Goal: Task Accomplishment & Management: Manage account settings

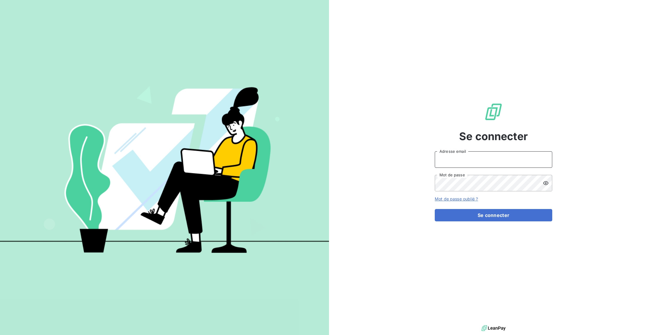
type input "alexandre.conthe@equilibre-france-ergonomie.fr"
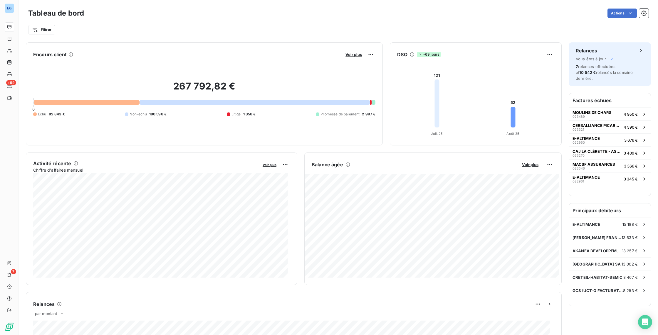
click at [132, 102] on div at bounding box center [87, 102] width 106 height 5
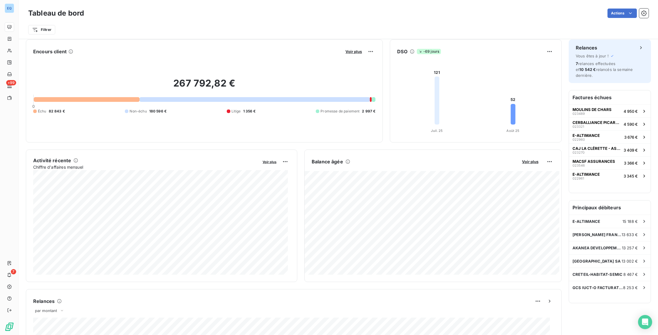
scroll to position [10, 0]
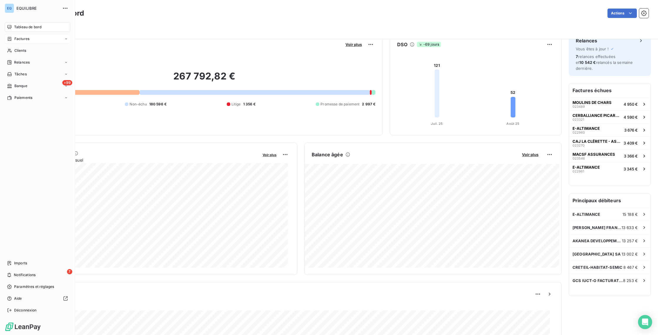
click at [24, 41] on span "Factures" at bounding box center [21, 38] width 15 height 5
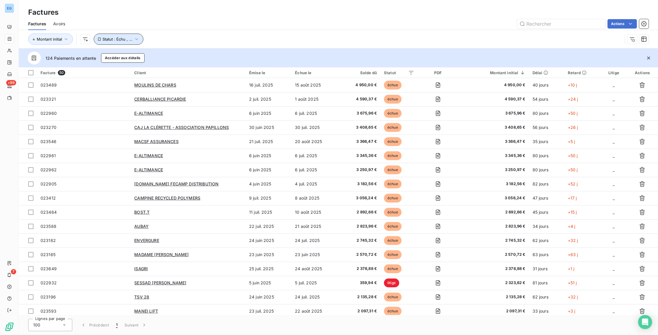
click at [129, 37] on span "Statut : Échu , ..." at bounding box center [118, 39] width 30 height 5
click at [268, 35] on div "Montant initial Statut : Échu , ..." at bounding box center [325, 39] width 595 height 11
click at [503, 65] on html "EQ +99 7 Factures Factures Avoirs Actions Montant initial Statut : Échu , ... 1…" at bounding box center [329, 167] width 658 height 335
click at [501, 71] on div "Montant initial" at bounding box center [493, 72] width 63 height 5
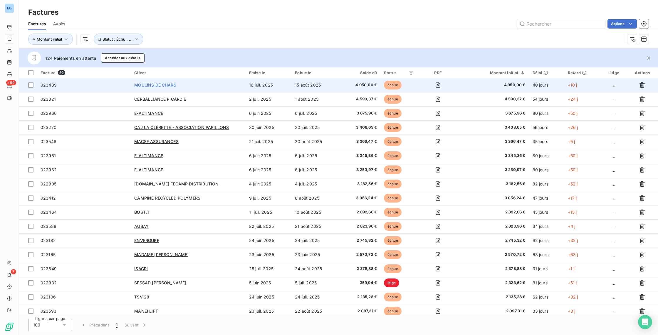
click at [168, 85] on span "MOULINS DE CHARS" at bounding box center [155, 84] width 42 height 5
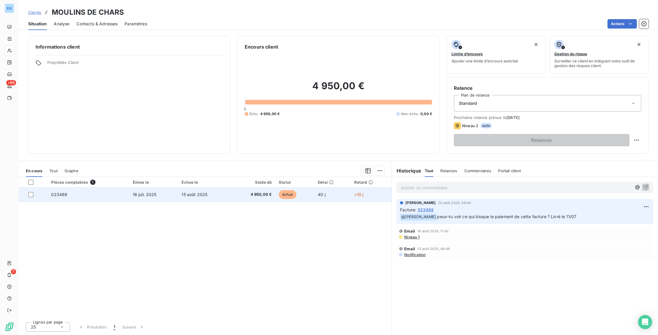
click at [241, 199] on td "4 950,00 €" at bounding box center [252, 194] width 45 height 14
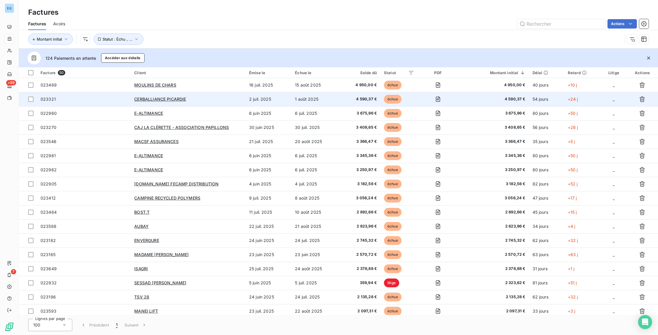
click at [190, 99] on div "CERBALLIANCE PICARDIE" at bounding box center [188, 99] width 108 height 6
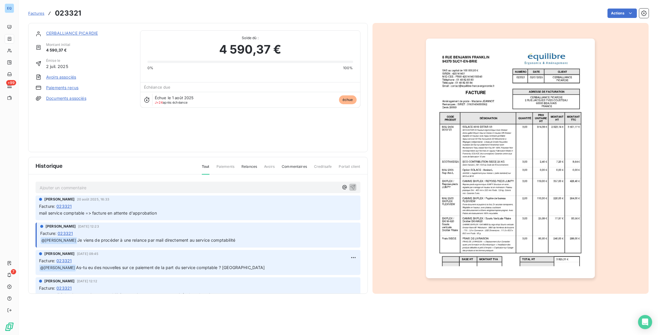
click at [93, 188] on p "Ajouter un commentaire ﻿" at bounding box center [189, 187] width 299 height 7
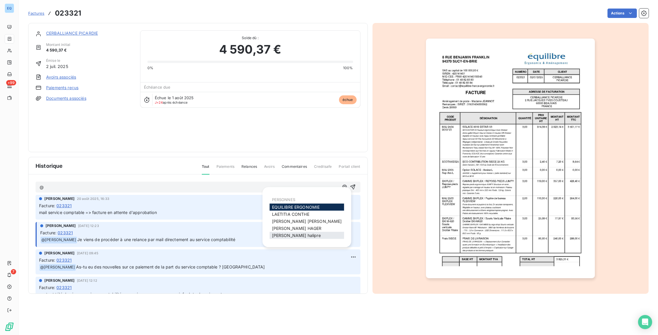
click at [287, 234] on span "[PERSON_NAME]" at bounding box center [296, 235] width 49 height 5
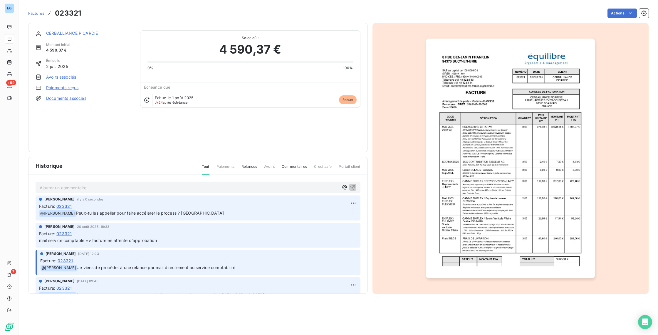
click at [39, 12] on span "Factures" at bounding box center [36, 13] width 16 height 5
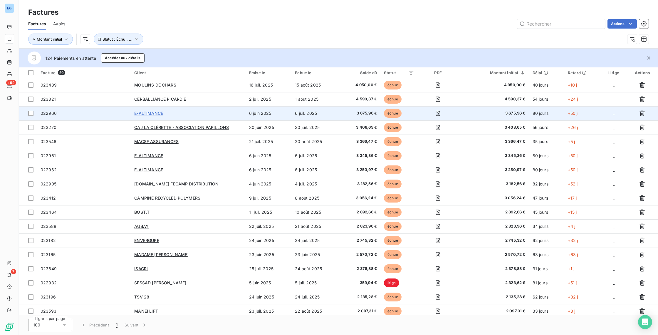
click at [158, 114] on span "E-ALTIMANCE" at bounding box center [148, 113] width 29 height 5
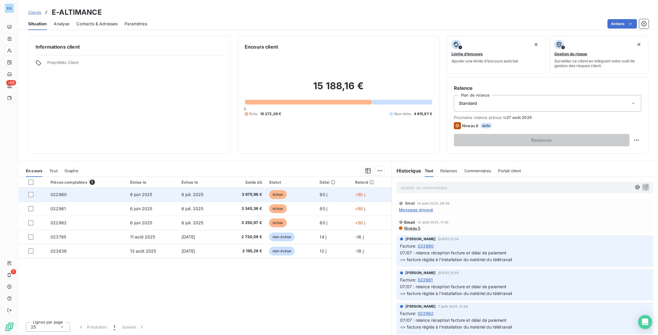
click at [155, 195] on td "6 juin 2025" at bounding box center [152, 194] width 51 height 14
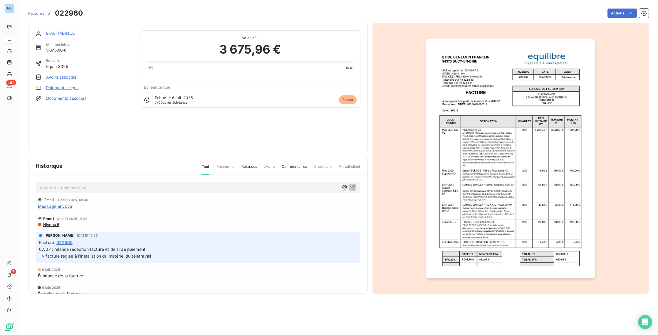
click at [287, 166] on span "Commentaires" at bounding box center [294, 169] width 25 height 10
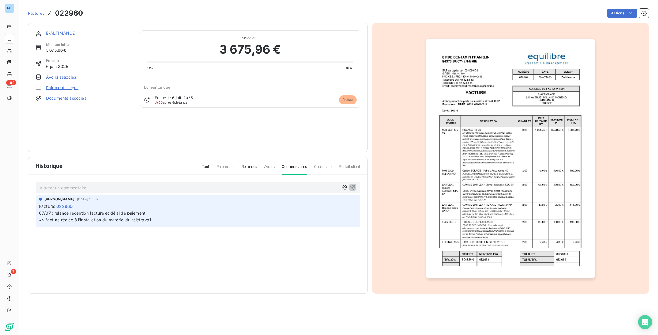
click at [208, 168] on span "Tout" at bounding box center [206, 169] width 8 height 10
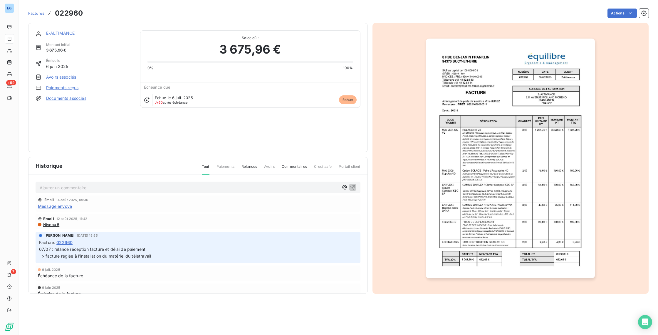
click at [54, 206] on span "Message envoyé" at bounding box center [55, 206] width 34 height 6
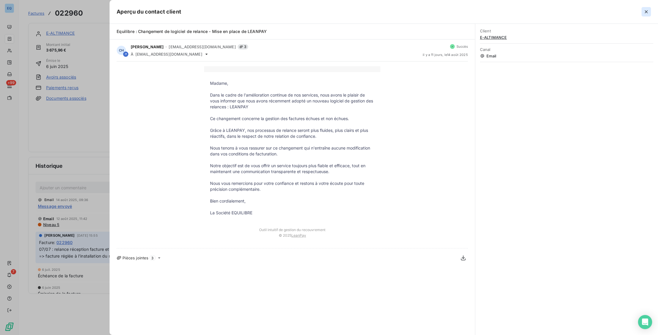
click at [645, 11] on icon "button" at bounding box center [647, 12] width 6 height 6
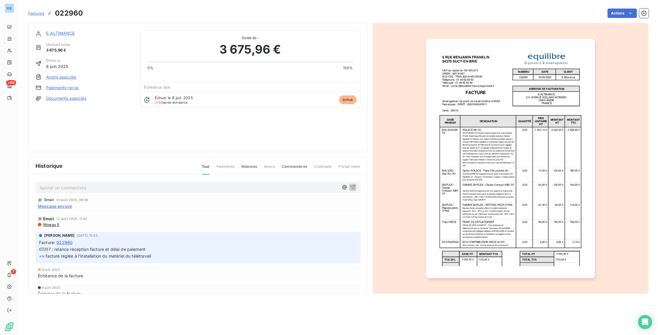
click at [65, 186] on p "Ajouter un commentaire ﻿" at bounding box center [189, 187] width 299 height 7
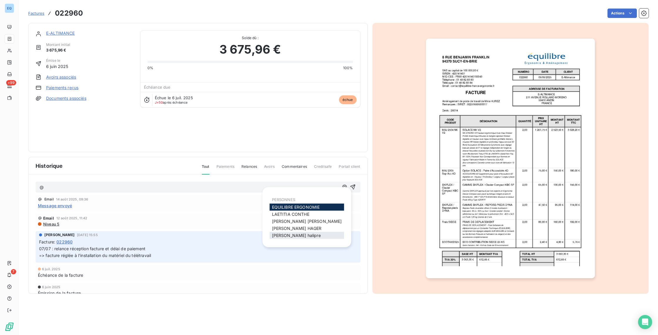
click at [282, 234] on span "[PERSON_NAME]" at bounding box center [296, 235] width 49 height 5
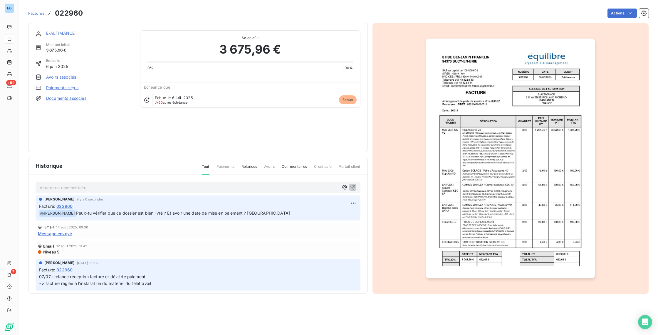
click at [40, 14] on span "Factures" at bounding box center [36, 13] width 16 height 5
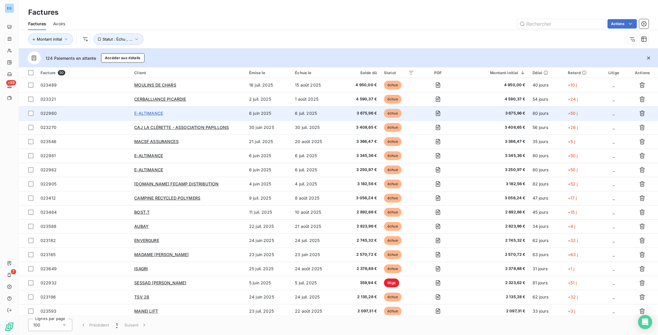
click at [153, 112] on span "E-ALTIMANCE" at bounding box center [148, 113] width 29 height 5
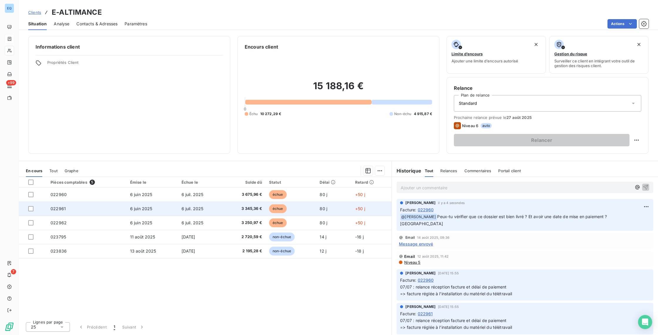
click at [153, 210] on td "6 juin 2025" at bounding box center [152, 208] width 51 height 14
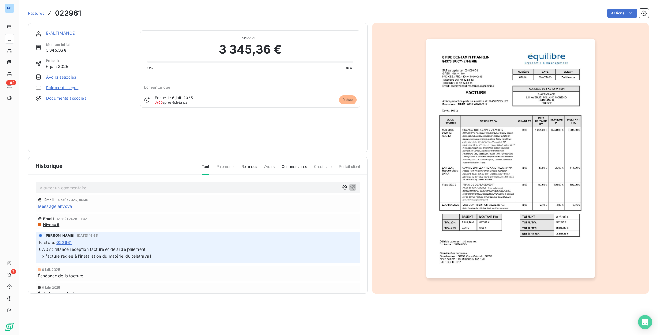
click at [106, 186] on p "Ajouter un commentaire ﻿" at bounding box center [189, 187] width 299 height 7
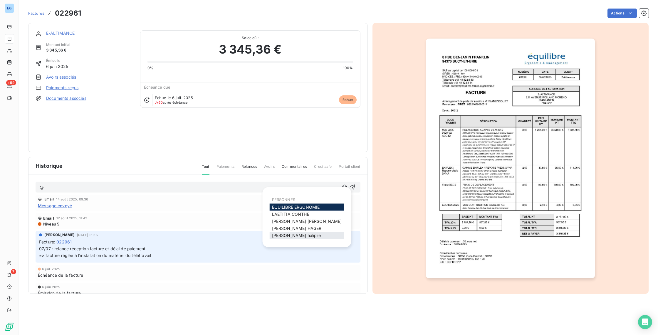
click at [278, 233] on span "[PERSON_NAME]" at bounding box center [296, 235] width 49 height 5
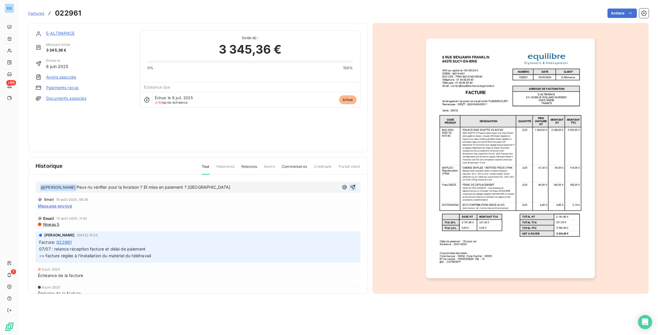
click at [350, 184] on icon "button" at bounding box center [353, 187] width 6 height 6
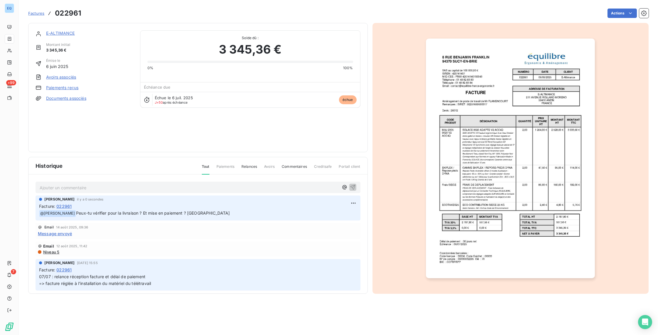
click at [38, 12] on span "Factures" at bounding box center [36, 13] width 16 height 5
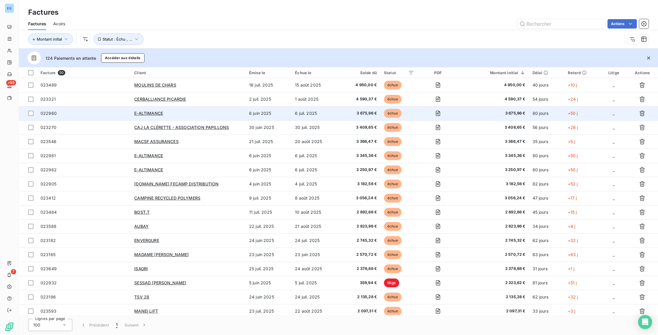
click at [90, 116] on span "022960" at bounding box center [84, 113] width 87 height 6
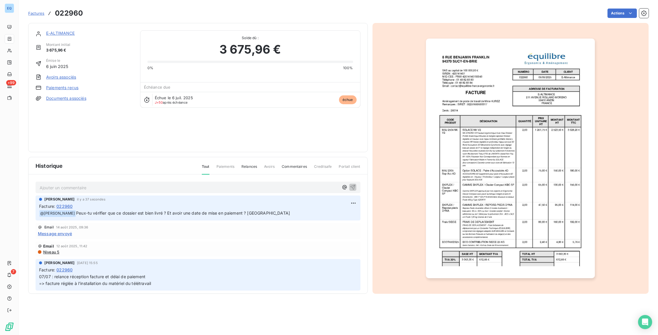
click at [54, 35] on link "E-ALTIMANCE" at bounding box center [60, 33] width 29 height 5
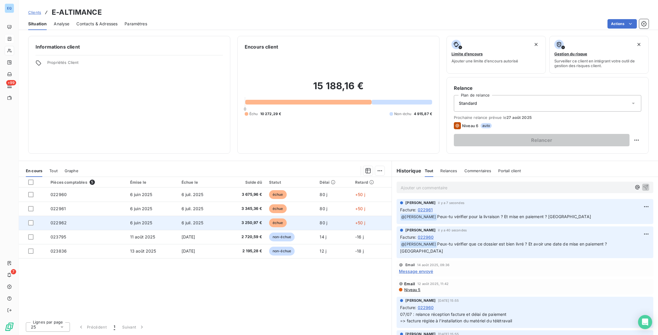
click at [159, 219] on td "6 juin 2025" at bounding box center [152, 222] width 51 height 14
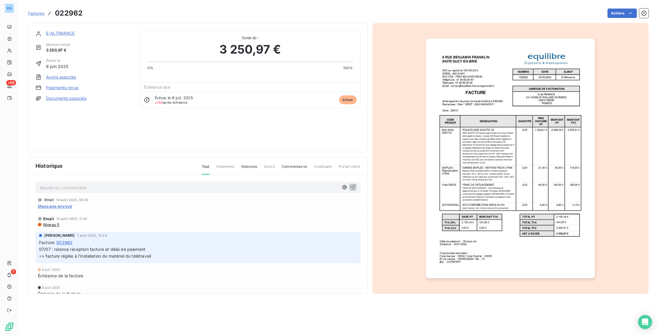
click at [70, 186] on p "Ajouter un commentaire ﻿" at bounding box center [189, 187] width 299 height 7
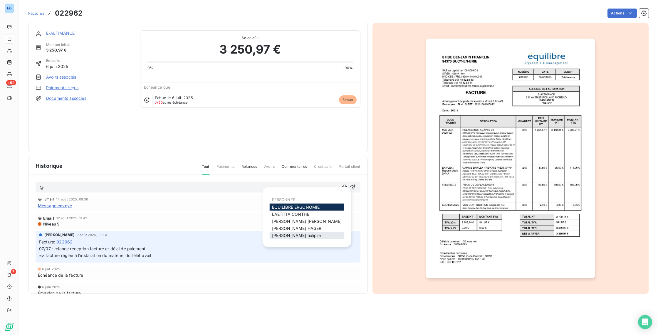
click at [275, 234] on span "[PERSON_NAME]" at bounding box center [296, 235] width 49 height 5
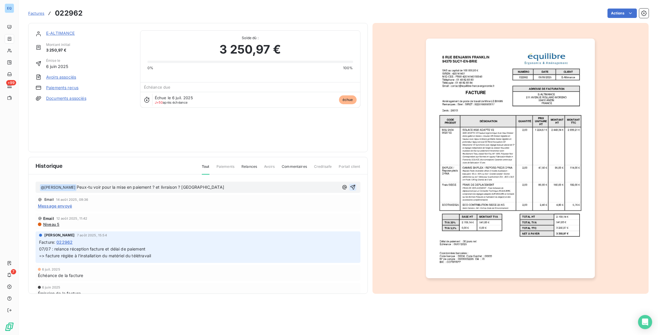
click at [350, 188] on icon "button" at bounding box center [353, 187] width 6 height 6
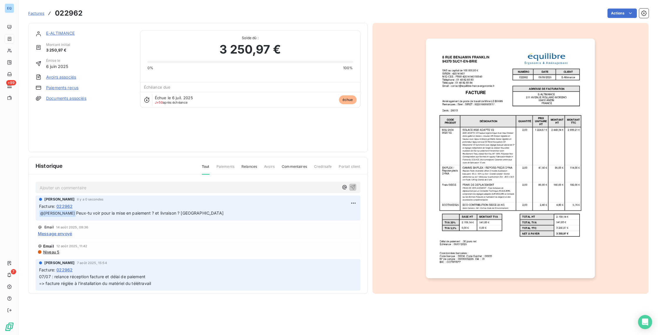
click at [31, 13] on span "Factures" at bounding box center [36, 13] width 16 height 5
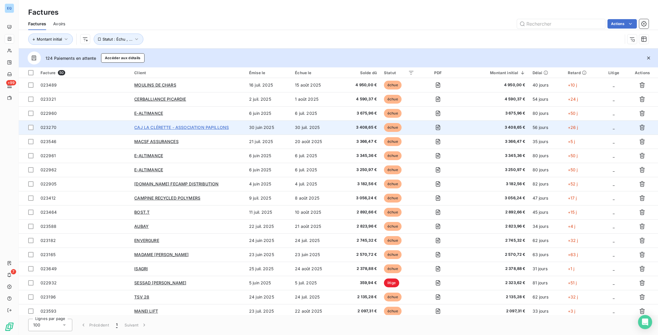
click at [148, 125] on span "CAJ LA CLÉRETTE - ASSOCIATION PAPILLONS" at bounding box center [181, 127] width 95 height 5
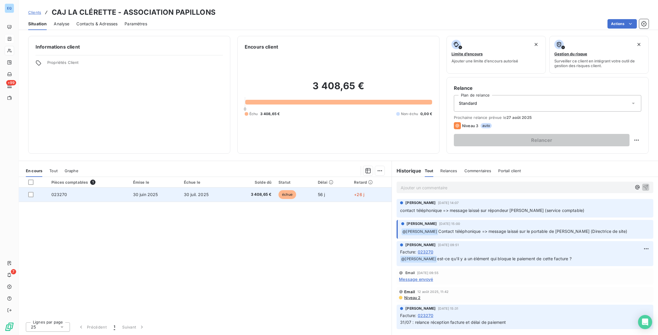
click at [148, 190] on td "30 juin 2025" at bounding box center [155, 194] width 51 height 14
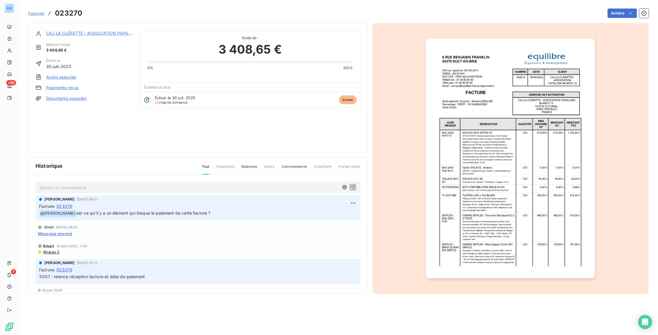
click at [104, 180] on div "Ajouter un commentaire ﻿ [PERSON_NAME] [DATE] 09:51 Facture : 023270 ﻿ @ [PERSO…" at bounding box center [198, 242] width 339 height 136
click at [105, 190] on p "Ajouter un commentaire ﻿" at bounding box center [189, 187] width 299 height 7
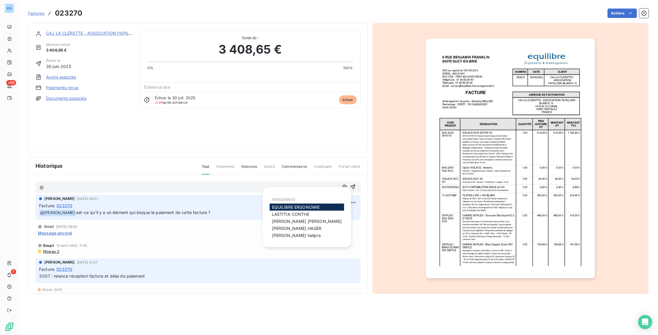
click at [288, 162] on div "Historique Tout Paiements Relances Avoirs Commentaires Creditsafe Portail client" at bounding box center [198, 165] width 339 height 17
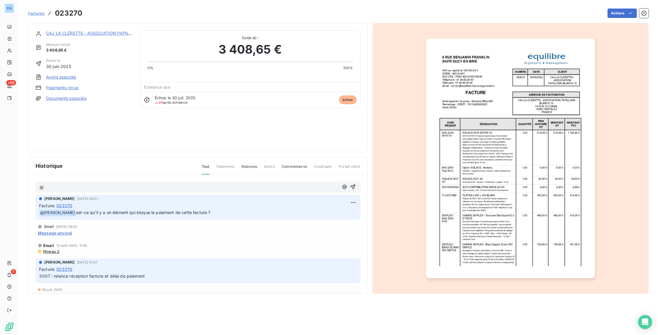
click at [299, 164] on span "Commentaires" at bounding box center [294, 169] width 25 height 10
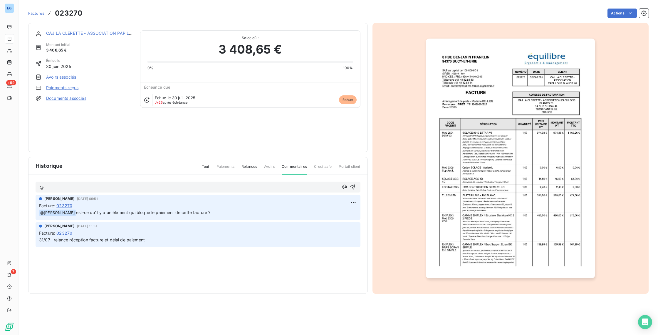
click at [89, 188] on p "@" at bounding box center [189, 187] width 299 height 7
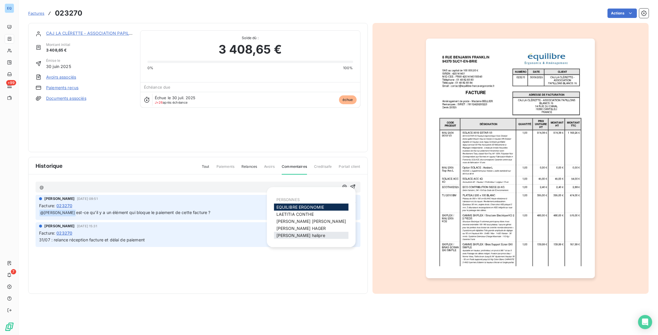
click at [312, 232] on div "[PERSON_NAME]" at bounding box center [311, 235] width 75 height 7
click at [305, 234] on span "[PERSON_NAME]" at bounding box center [301, 235] width 49 height 5
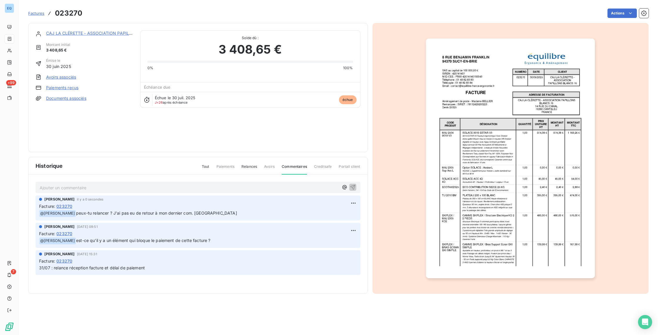
click at [35, 15] on span "Factures" at bounding box center [36, 13] width 16 height 5
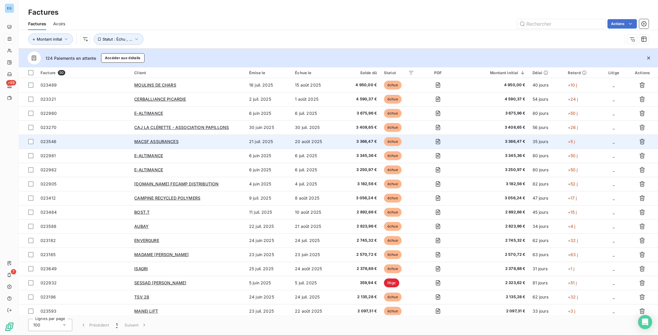
click at [182, 141] on div "MACSF ASSURANCES" at bounding box center [188, 141] width 108 height 6
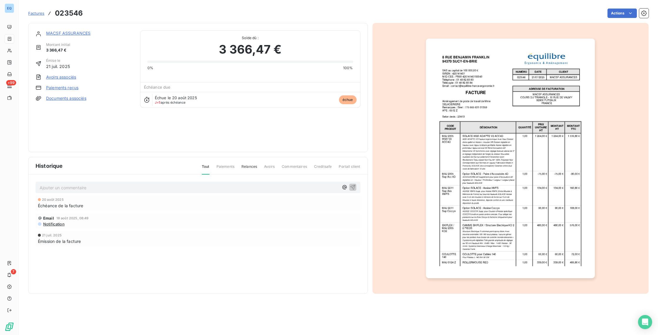
click at [114, 188] on p "Ajouter un commentaire ﻿" at bounding box center [189, 187] width 299 height 7
click at [292, 236] on span "[PERSON_NAME]" at bounding box center [301, 235] width 49 height 5
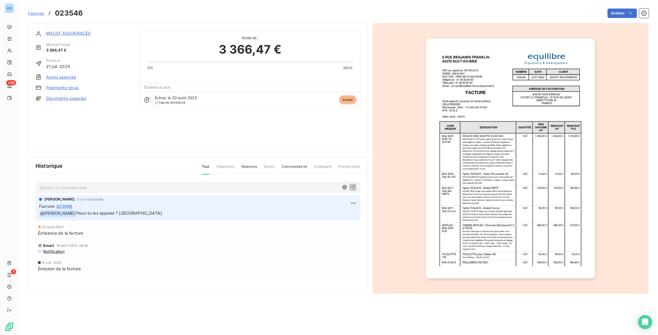
click at [38, 14] on span "Factures" at bounding box center [36, 13] width 16 height 5
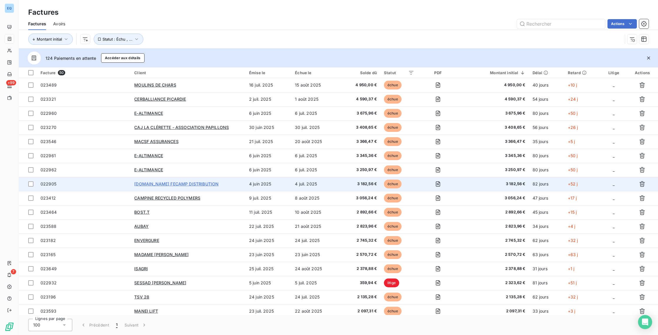
click at [160, 181] on span "[DOMAIN_NAME] FECAMP DISTRIBUTION" at bounding box center [176, 183] width 84 height 5
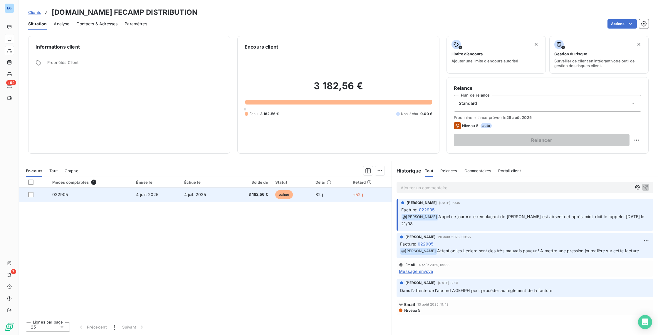
click at [156, 192] on span "4 juin 2025" at bounding box center [147, 194] width 22 height 5
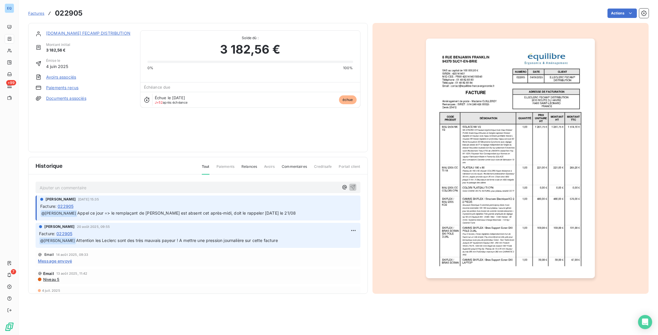
click at [129, 190] on p "Ajouter un commentaire ﻿" at bounding box center [189, 187] width 299 height 7
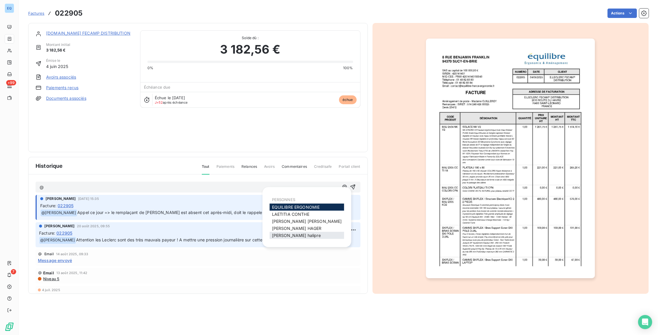
click at [284, 233] on span "[PERSON_NAME]" at bounding box center [296, 235] width 49 height 5
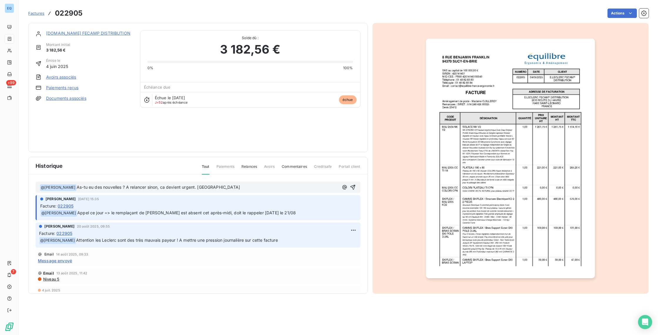
click at [352, 187] on div "﻿ @ [PERSON_NAME] ﻿ As-tu eu des nouvelles ? A relancer sinon, ca devient urgen…" at bounding box center [198, 186] width 325 height 11
click at [351, 185] on icon "button" at bounding box center [353, 187] width 6 height 6
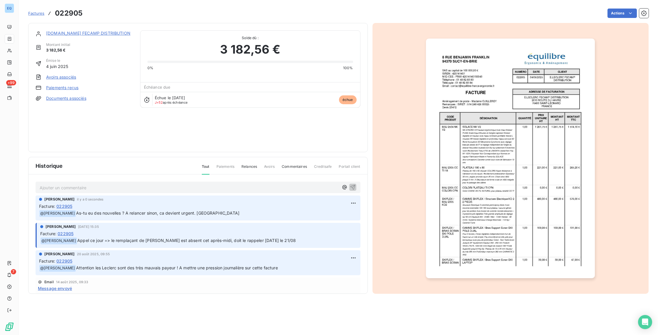
click at [42, 12] on span "Factures" at bounding box center [36, 13] width 16 height 5
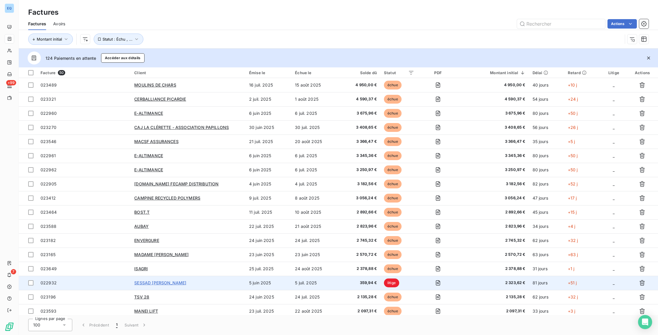
click at [155, 284] on span "SESSAD [PERSON_NAME]" at bounding box center [160, 282] width 52 height 5
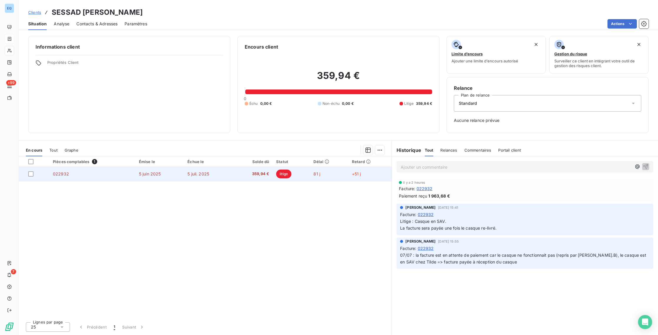
click at [136, 176] on td "5 juin 2025" at bounding box center [160, 174] width 49 height 14
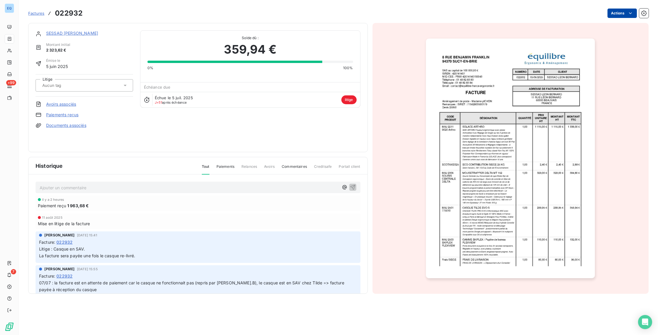
click at [623, 11] on html "EQ +99 7 Factures 022932 Actions SESSAD [PERSON_NAME] initial 2 323,62 € Émise …" at bounding box center [329, 167] width 658 height 335
click at [57, 186] on html "EQ +99 7 Factures 022932 Actions SESSAD [PERSON_NAME] initial 2 323,62 € Émise …" at bounding box center [329, 167] width 658 height 335
click at [57, 186] on p "Ajouter un commentaire ﻿" at bounding box center [189, 187] width 299 height 7
click at [95, 193] on div "Ajouter un commentaire ﻿ il y a 2 heures Paiement reçu 1 963,68 € [DATE] Mise e…" at bounding box center [198, 242] width 339 height 136
click at [95, 189] on p "Ajouter un commentaire ﻿" at bounding box center [189, 187] width 299 height 7
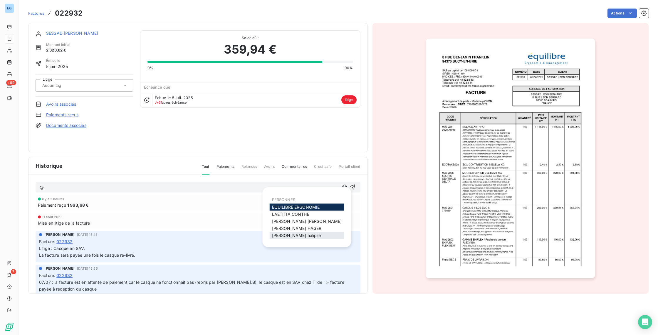
click at [276, 235] on span "[PERSON_NAME]" at bounding box center [296, 235] width 49 height 5
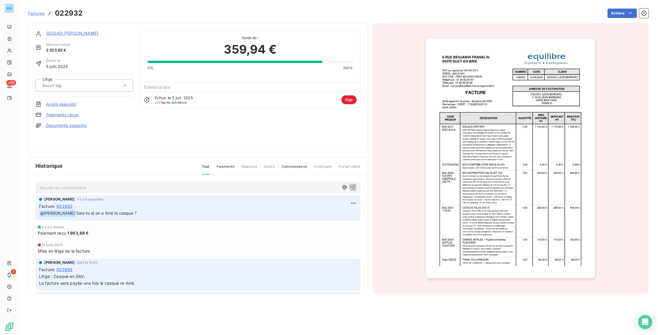
click at [32, 11] on span "Factures" at bounding box center [36, 13] width 16 height 5
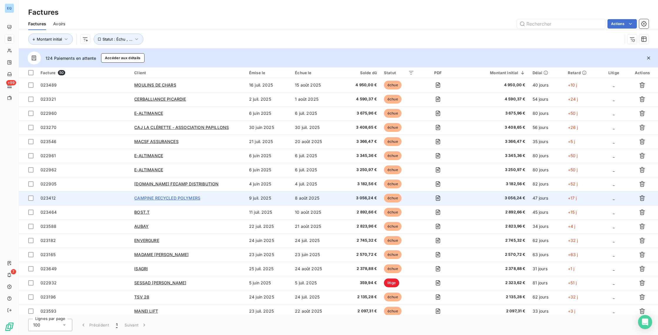
click at [153, 197] on span "CAMPINE RECYCLED POLYMERS" at bounding box center [167, 197] width 66 height 5
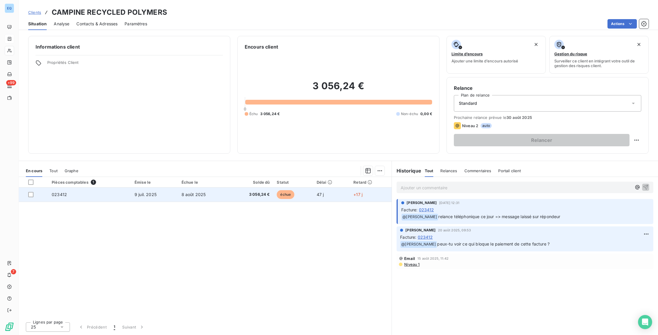
click at [157, 197] on td "9 juil. 2025" at bounding box center [154, 194] width 47 height 14
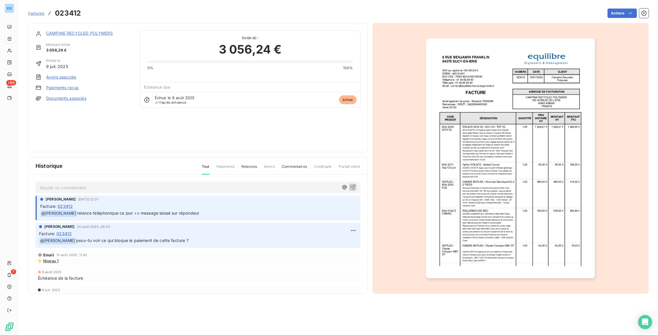
click at [101, 189] on p "Ajouter un commentaire ﻿" at bounding box center [189, 187] width 299 height 7
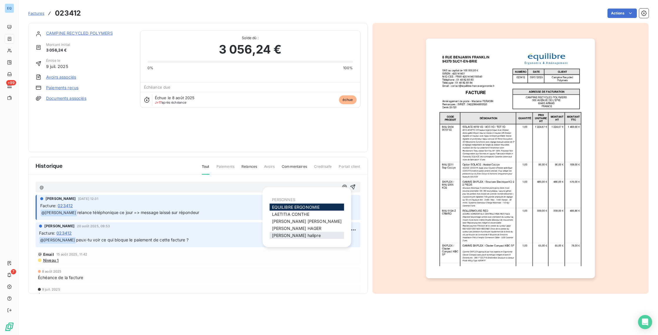
click at [275, 238] on div "[PERSON_NAME]" at bounding box center [307, 235] width 75 height 7
click at [295, 235] on span "[PERSON_NAME]" at bounding box center [296, 235] width 49 height 5
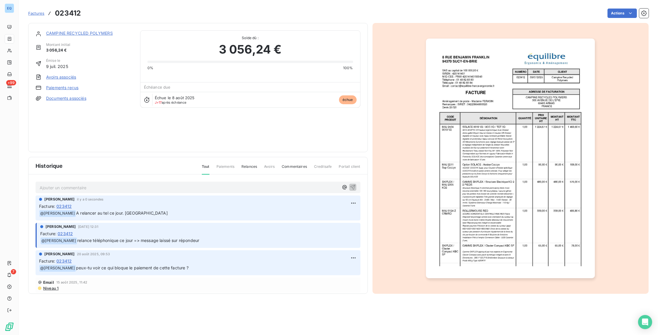
click at [34, 14] on span "Factures" at bounding box center [36, 13] width 16 height 5
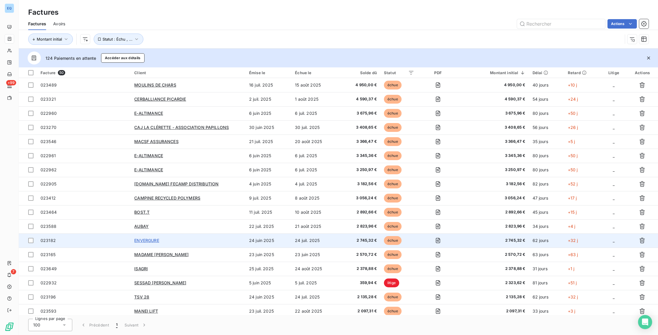
click at [150, 241] on span "ENVERGURE" at bounding box center [146, 240] width 25 height 5
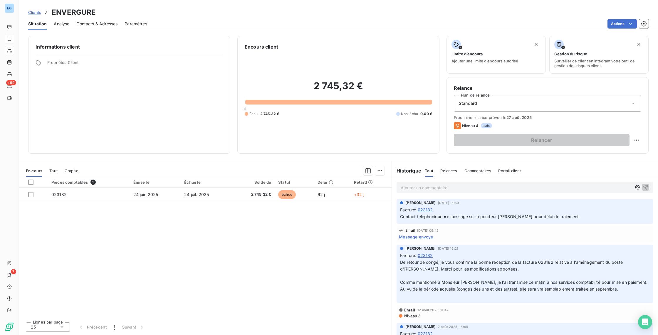
click at [144, 203] on div "Pièces comptables 1 Émise le Échue le Solde dû Statut Délai Retard 023182 [DATE…" at bounding box center [205, 247] width 373 height 140
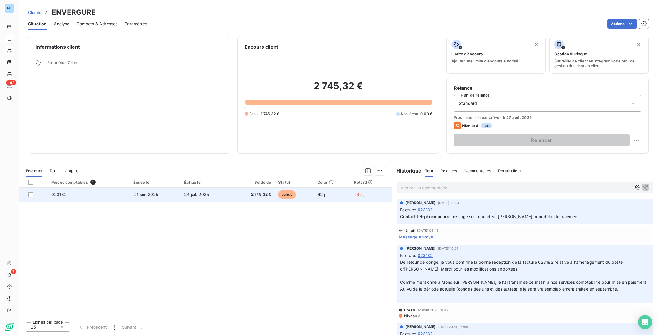
click at [143, 195] on span "24 juin 2025" at bounding box center [145, 194] width 25 height 5
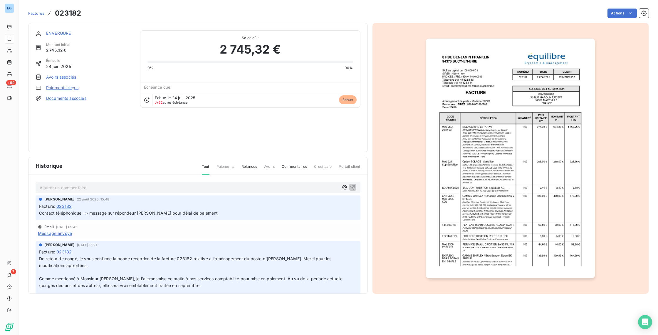
click at [101, 189] on p "Ajouter un commentaire ﻿" at bounding box center [189, 187] width 299 height 7
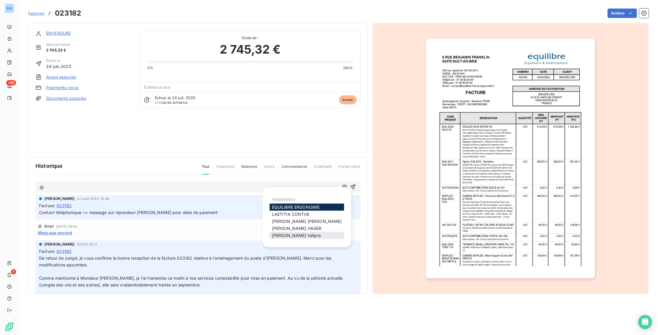
click at [278, 236] on span "[PERSON_NAME]" at bounding box center [296, 235] width 49 height 5
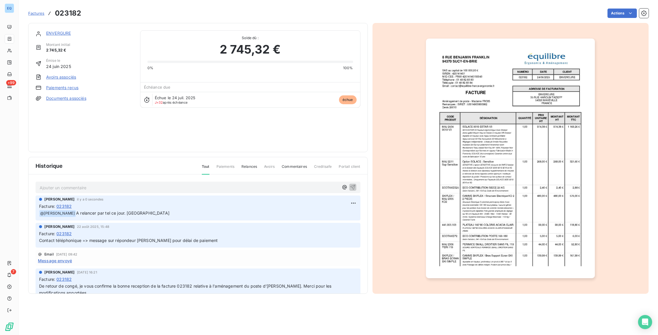
click at [35, 12] on span "Factures" at bounding box center [36, 13] width 16 height 5
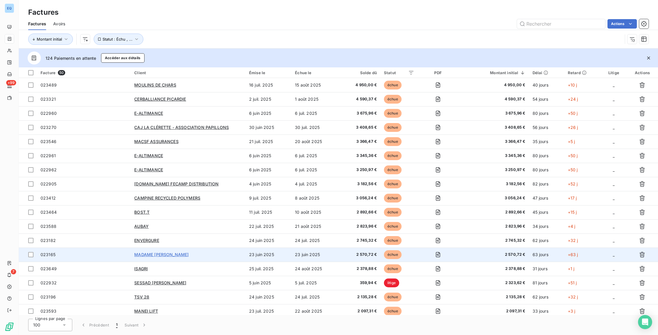
click at [148, 253] on span "MADAME [PERSON_NAME]" at bounding box center [161, 254] width 54 height 5
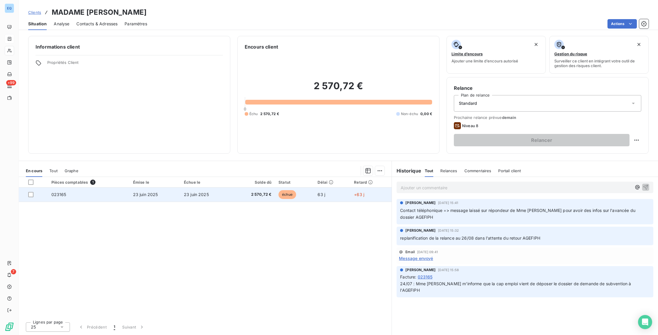
click at [137, 198] on td "23 juin 2025" at bounding box center [155, 194] width 51 height 14
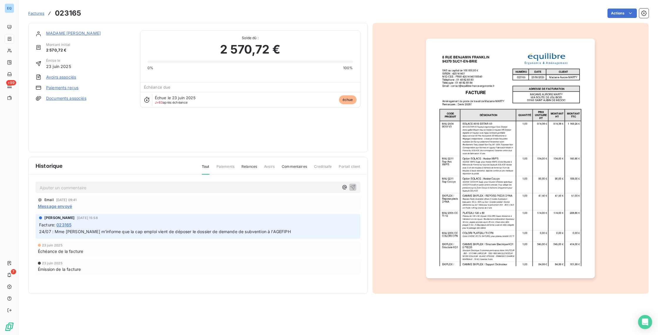
click at [51, 186] on p "Ajouter un commentaire ﻿" at bounding box center [189, 187] width 299 height 7
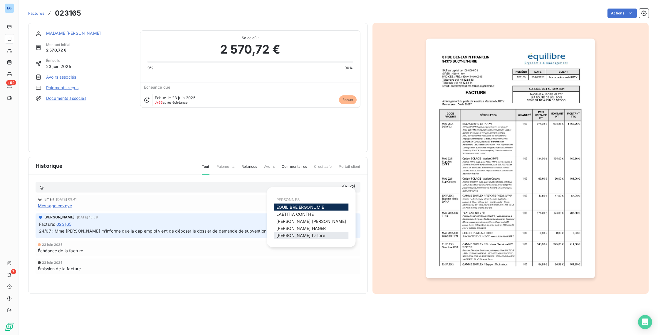
click at [285, 235] on span "[PERSON_NAME]" at bounding box center [301, 235] width 49 height 5
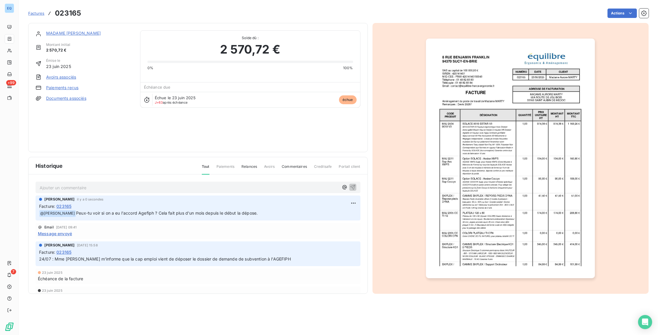
click at [33, 12] on span "Factures" at bounding box center [36, 13] width 16 height 5
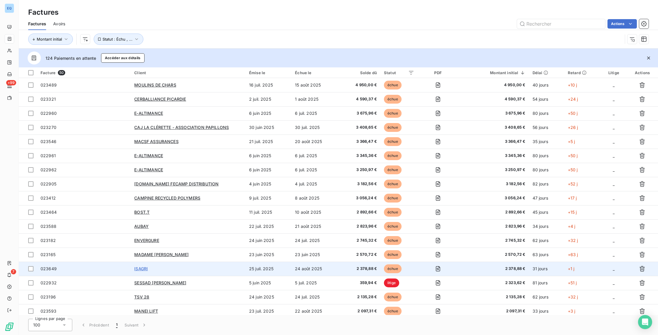
click at [145, 270] on span "ISAGRI" at bounding box center [141, 268] width 14 height 5
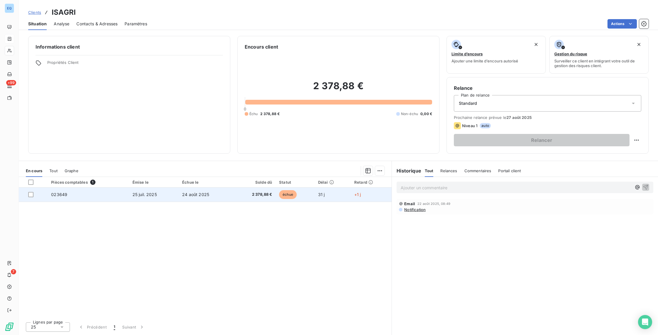
click at [170, 195] on td "25 juil. 2025" at bounding box center [154, 194] width 50 height 14
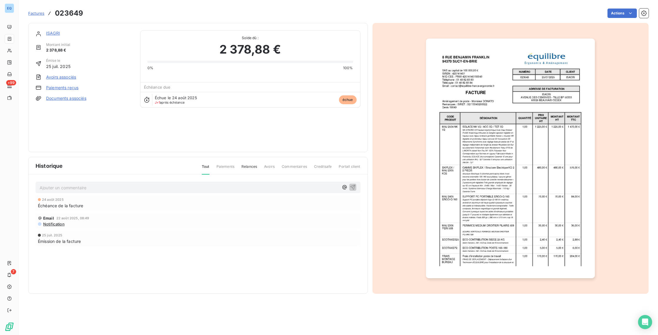
click at [70, 188] on p "Ajouter un commentaire ﻿" at bounding box center [189, 187] width 299 height 7
click at [288, 236] on span "[PERSON_NAME]" at bounding box center [301, 235] width 49 height 5
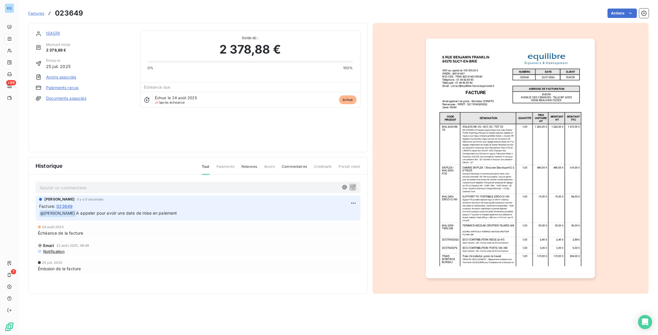
click at [33, 13] on span "Factures" at bounding box center [36, 13] width 16 height 5
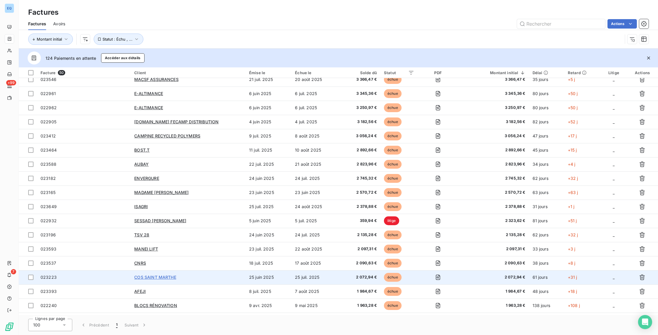
scroll to position [62, 0]
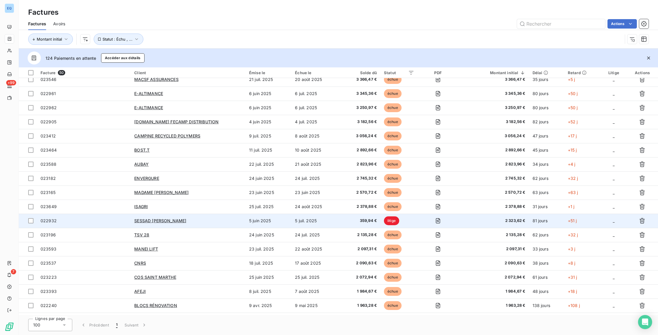
click at [392, 218] on span "litige" at bounding box center [391, 220] width 15 height 9
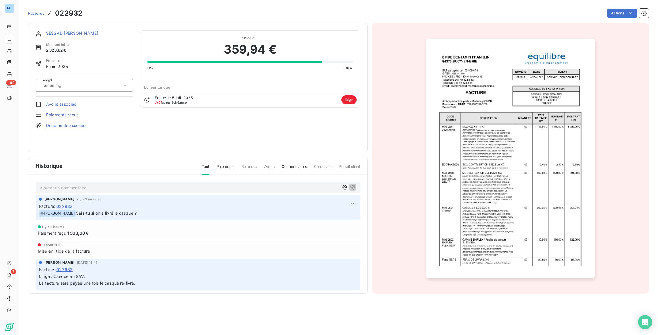
click at [347, 101] on span "litige" at bounding box center [349, 99] width 15 height 9
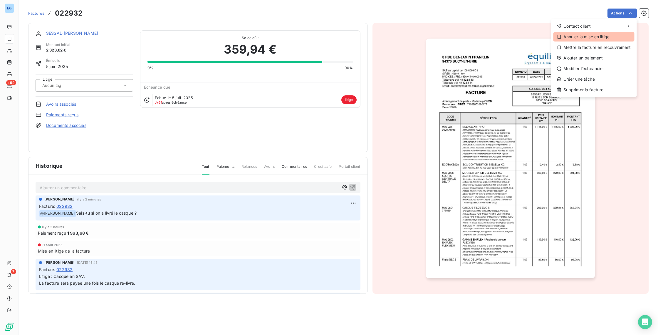
click at [600, 37] on div "Annuler la mise en litige" at bounding box center [594, 36] width 81 height 9
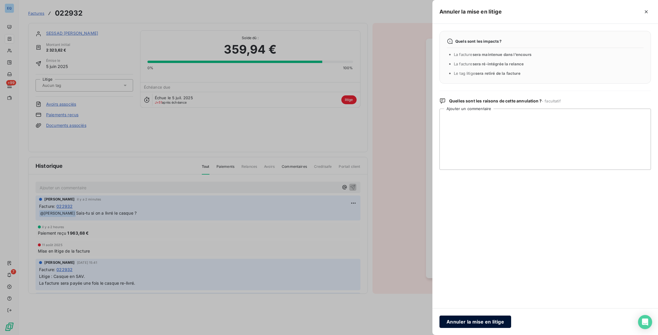
click at [471, 324] on button "Annuler la mise en litige" at bounding box center [476, 321] width 72 height 12
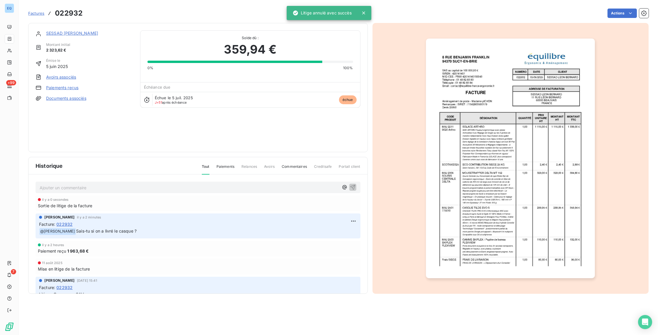
click at [36, 14] on span "Factures" at bounding box center [36, 13] width 16 height 5
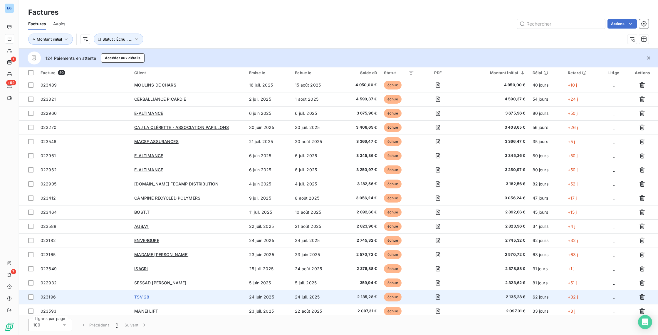
click at [143, 295] on span "TSV 28" at bounding box center [141, 296] width 15 height 5
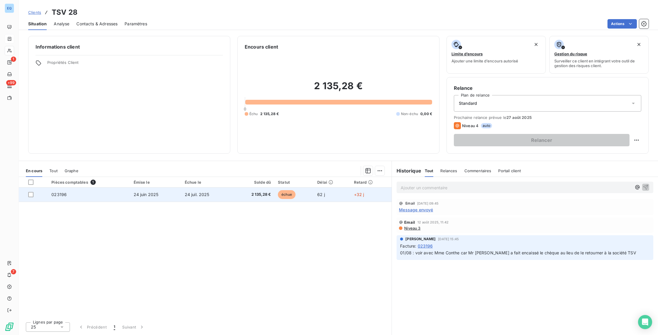
click at [117, 197] on td "023196" at bounding box center [89, 194] width 82 height 14
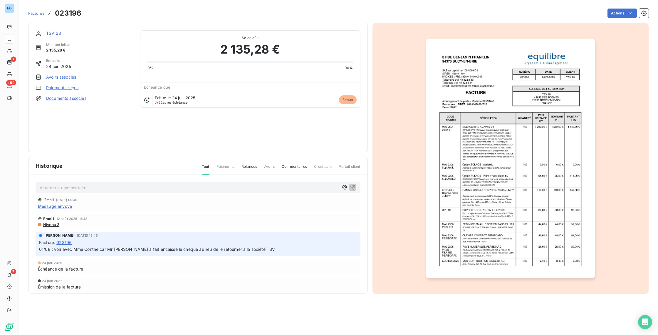
click at [77, 191] on div "Ajouter un commentaire ﻿" at bounding box center [198, 186] width 325 height 11
click at [78, 188] on p "Ajouter un commentaire ﻿" at bounding box center [189, 187] width 299 height 7
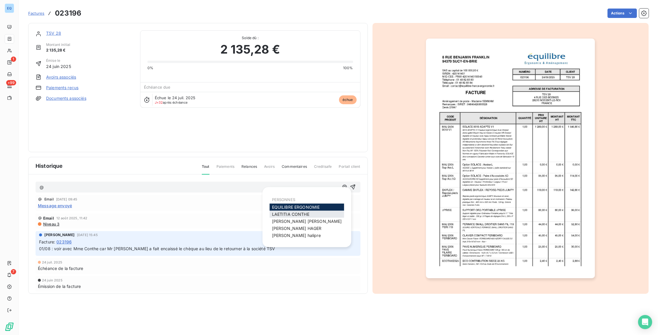
click at [283, 215] on span "[PERSON_NAME]" at bounding box center [290, 213] width 37 height 5
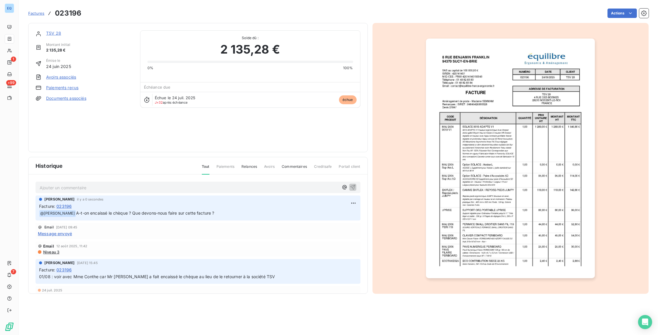
click at [35, 14] on span "Factures" at bounding box center [36, 13] width 16 height 5
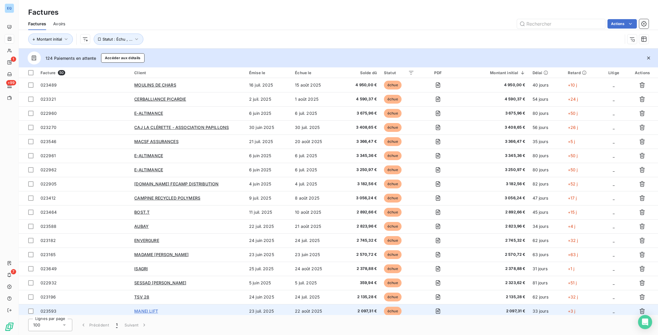
click at [149, 309] on span "MANEI LIFT" at bounding box center [146, 310] width 24 height 5
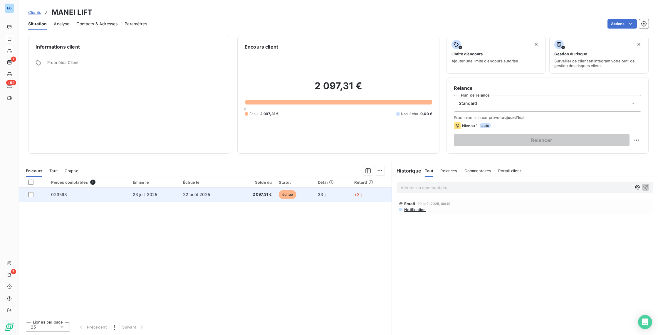
click at [88, 190] on td "023593" at bounding box center [88, 194] width 81 height 14
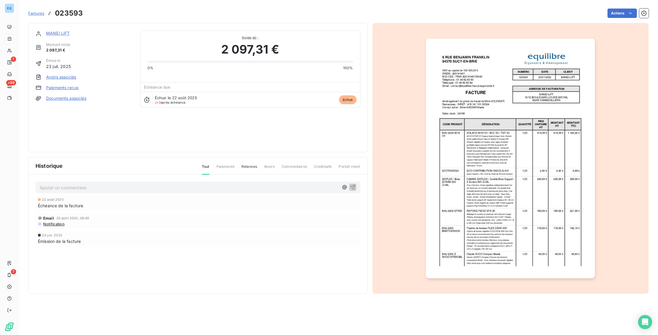
click at [53, 188] on p "Ajouter un commentaire ﻿" at bounding box center [189, 187] width 299 height 7
click at [290, 238] on div "[PERSON_NAME]" at bounding box center [311, 235] width 75 height 7
click at [290, 236] on span "[PERSON_NAME]" at bounding box center [301, 235] width 49 height 5
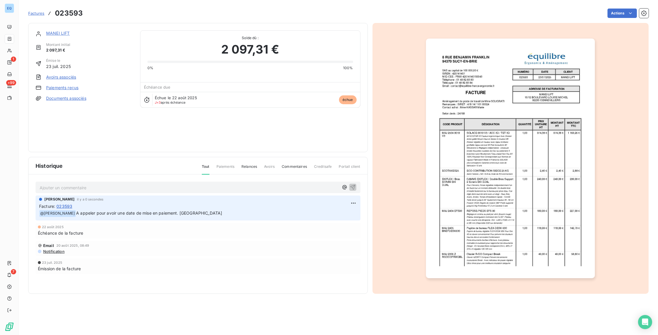
click at [37, 15] on span "Factures" at bounding box center [36, 13] width 16 height 5
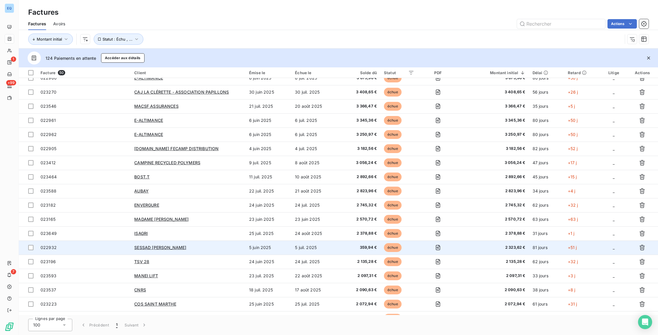
scroll to position [38, 0]
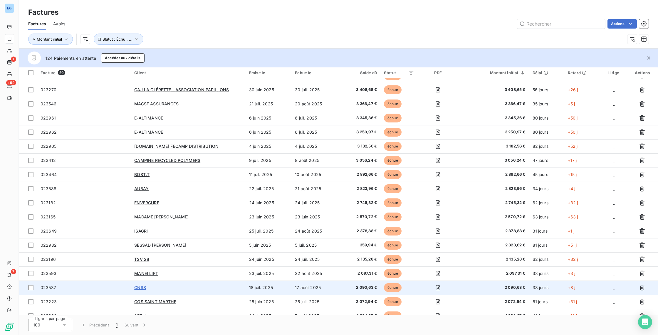
click at [146, 285] on span "CNRS" at bounding box center [140, 287] width 12 height 5
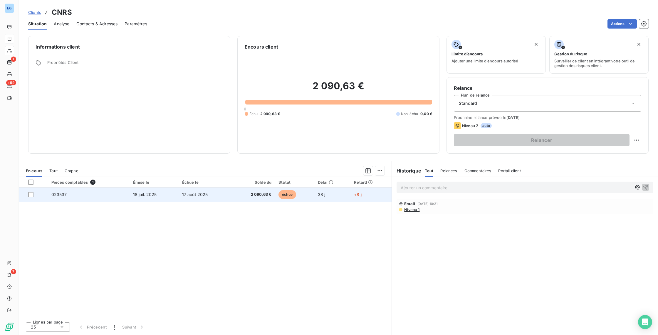
click at [137, 191] on td "18 juil. 2025" at bounding box center [154, 194] width 49 height 14
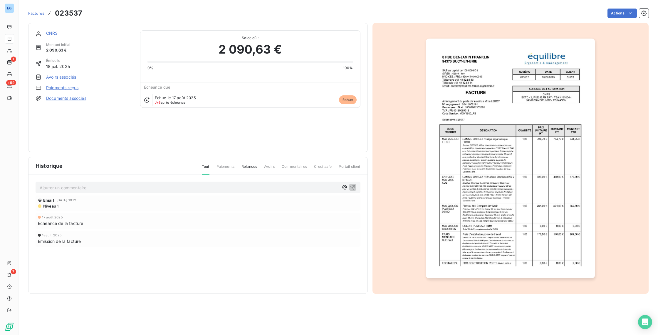
click at [60, 187] on p "Ajouter un commentaire ﻿" at bounding box center [189, 187] width 299 height 7
click at [277, 233] on span "[PERSON_NAME]" at bounding box center [301, 235] width 49 height 5
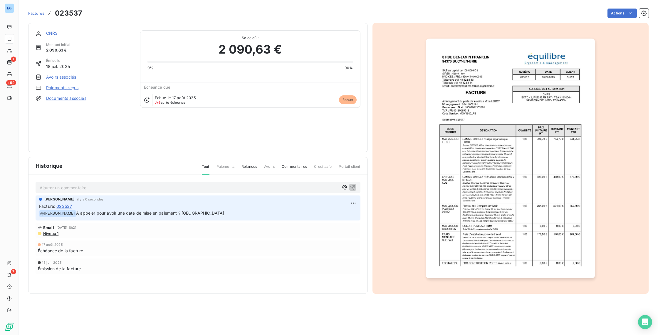
click at [32, 13] on span "Factures" at bounding box center [36, 13] width 16 height 5
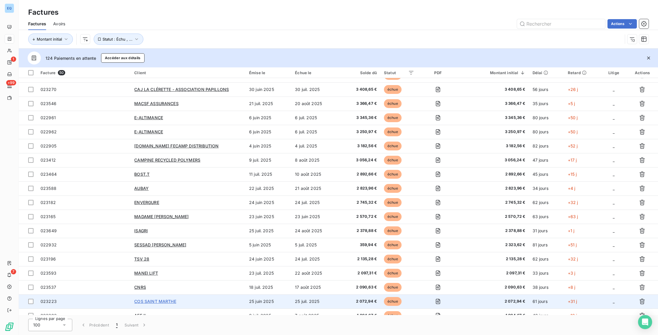
scroll to position [42, 0]
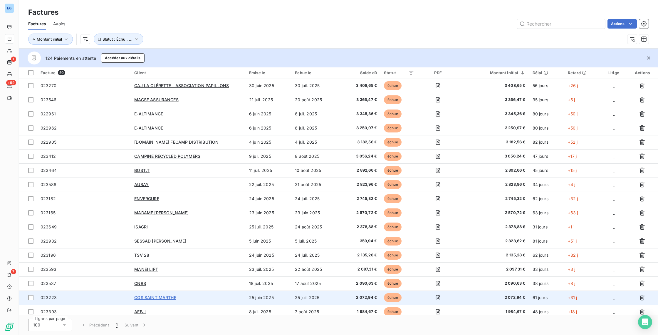
click at [154, 295] on span "COS SAINT MARTHE" at bounding box center [155, 297] width 42 height 5
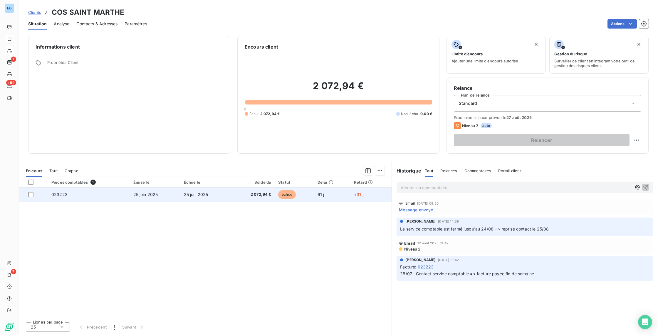
click at [133, 192] on span "25 juin 2025" at bounding box center [145, 194] width 25 height 5
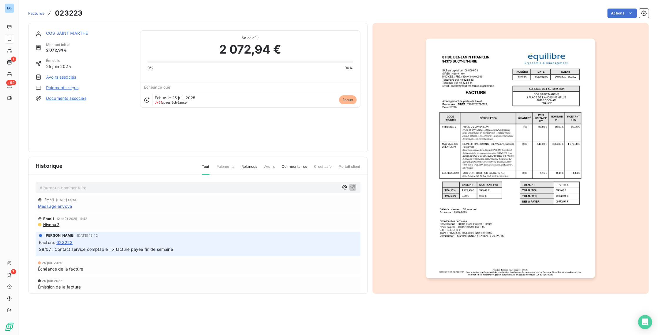
click at [75, 187] on p "Ajouter un commentaire ﻿" at bounding box center [189, 187] width 299 height 7
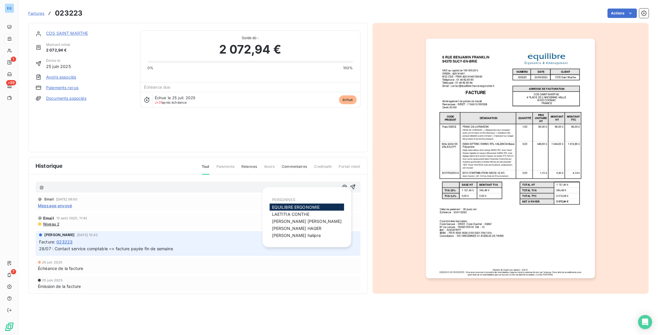
click at [279, 233] on span "[PERSON_NAME]" at bounding box center [296, 235] width 49 height 5
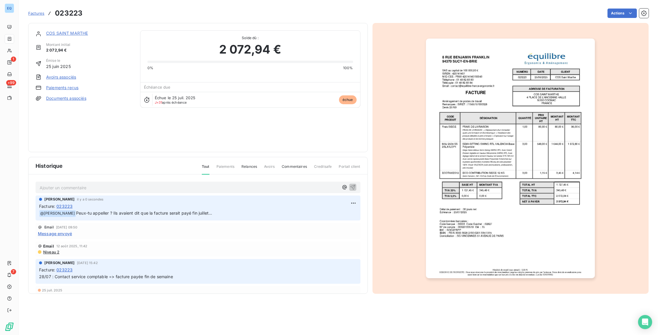
click at [37, 13] on span "Factures" at bounding box center [36, 13] width 16 height 5
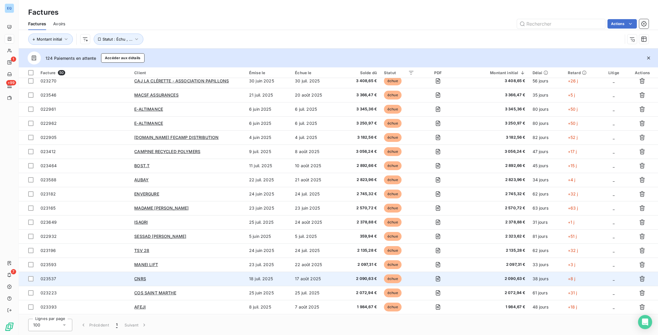
scroll to position [47, 0]
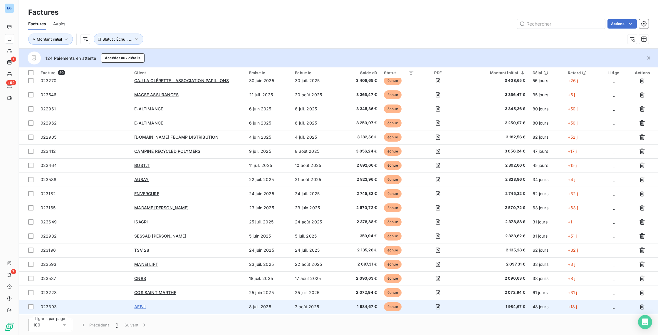
click at [137, 308] on span "AFEJI" at bounding box center [139, 306] width 11 height 5
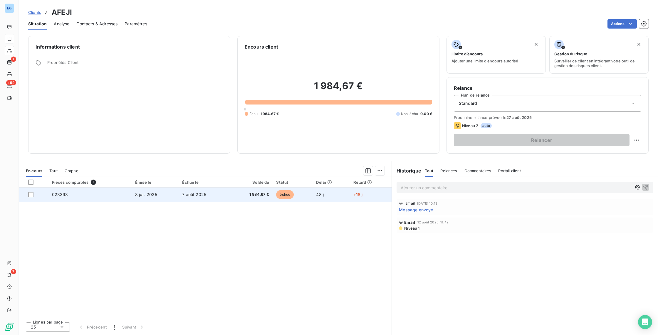
click at [151, 193] on span "8 juil. 2025" at bounding box center [146, 194] width 22 height 5
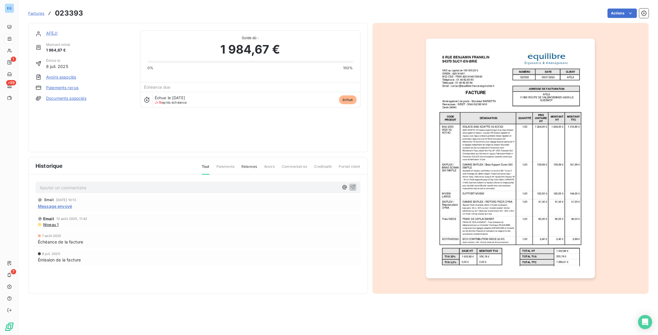
click at [250, 167] on span "Relances" at bounding box center [250, 169] width 16 height 10
click at [177, 187] on p "Ajouter un commentaire ﻿" at bounding box center [189, 187] width 299 height 7
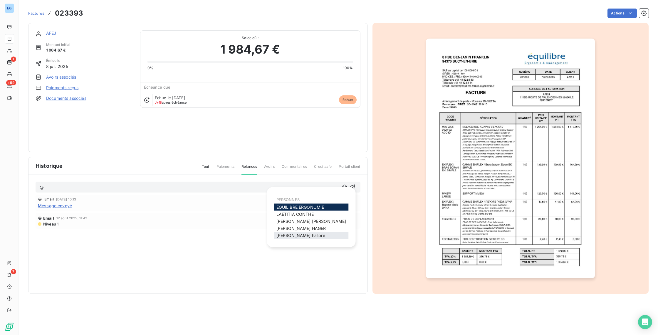
click at [301, 236] on span "[PERSON_NAME]" at bounding box center [301, 235] width 49 height 5
click at [34, 12] on span "Factures" at bounding box center [36, 13] width 16 height 5
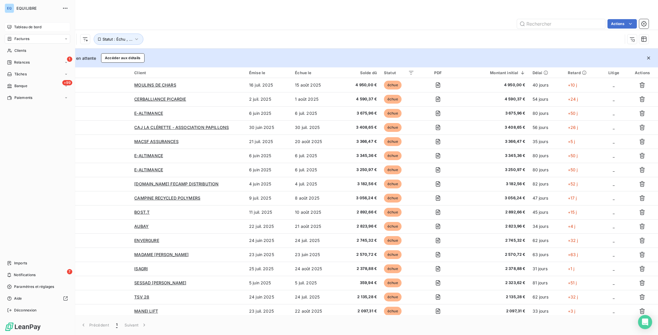
click at [22, 28] on span "Tableau de bord" at bounding box center [27, 26] width 27 height 5
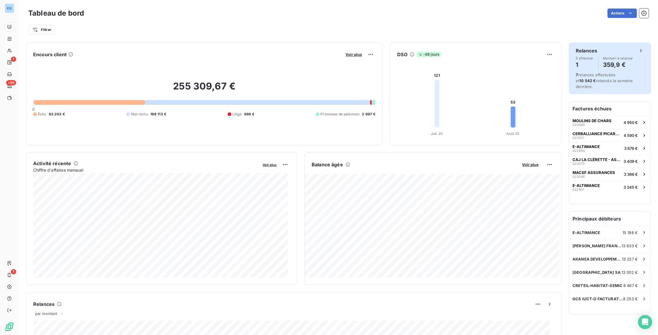
click at [638, 53] on icon at bounding box center [641, 51] width 6 height 6
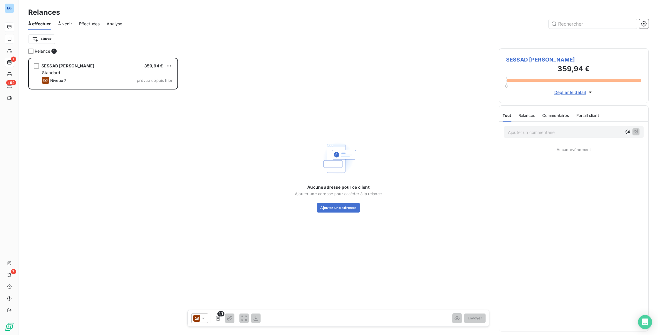
scroll to position [272, 146]
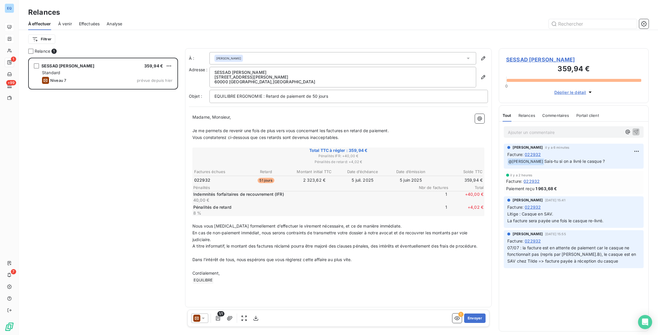
click at [84, 22] on span "Effectuées" at bounding box center [89, 24] width 21 height 6
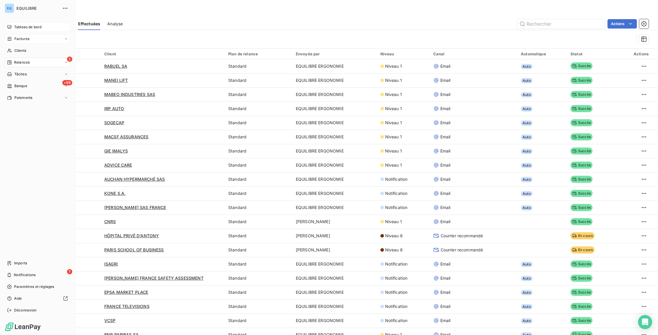
click at [16, 30] on div "Tableau de bord" at bounding box center [38, 26] width 66 height 9
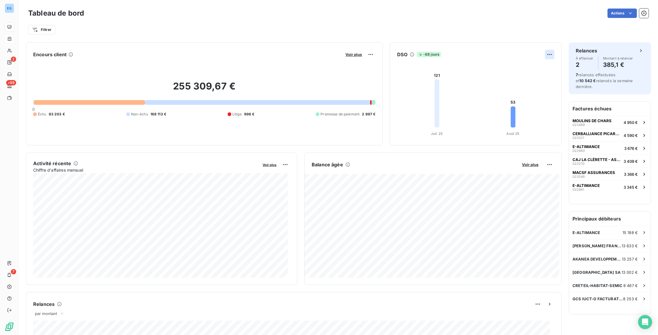
click at [543, 56] on html "EQ 2 +99 7 Tableau de bord Actions Filtrer Encours client Voir plus 255 309,67 …" at bounding box center [329, 167] width 658 height 335
click at [520, 47] on html "EQ 2 +99 7 Tableau de bord Actions Filtrer Encours client Voir plus 255 309,67 …" at bounding box center [329, 167] width 658 height 335
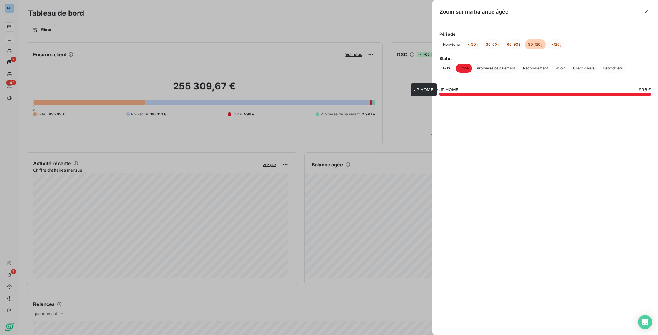
click at [449, 88] on link "JP HOME" at bounding box center [449, 89] width 19 height 5
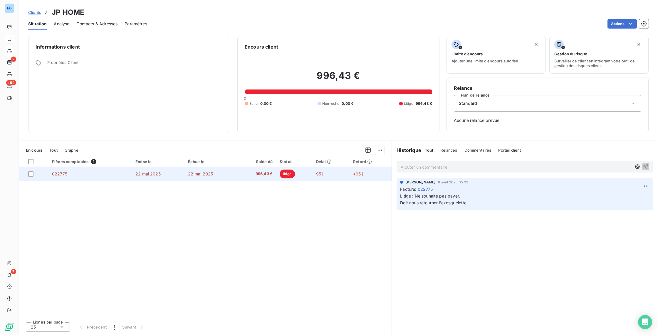
click at [235, 172] on td "22 mai 2025" at bounding box center [211, 174] width 53 height 14
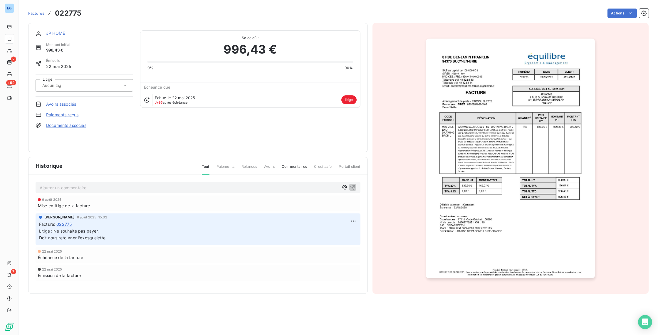
click at [56, 190] on p "Ajouter un commentaire ﻿" at bounding box center [189, 187] width 299 height 7
click at [290, 164] on span "Commentaires" at bounding box center [294, 169] width 25 height 10
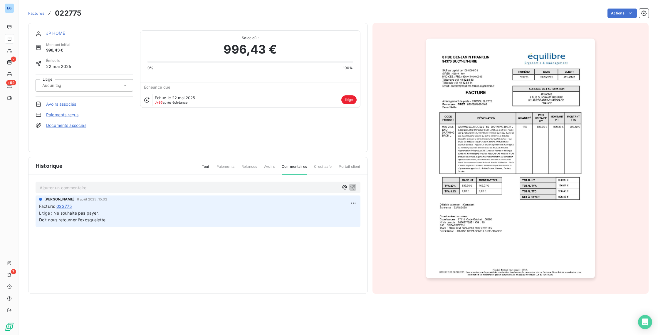
click at [201, 167] on div "Tout Paiements Relances Avoirs Commentaires Creditsafe Portail client" at bounding box center [278, 169] width 166 height 10
click at [204, 167] on span "Tout" at bounding box center [206, 169] width 8 height 10
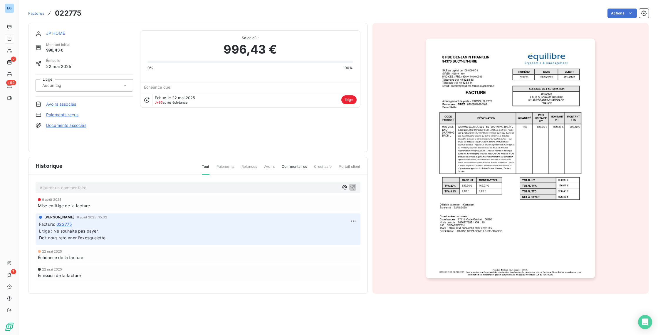
click at [111, 184] on p "Ajouter un commentaire ﻿" at bounding box center [189, 187] width 299 height 7
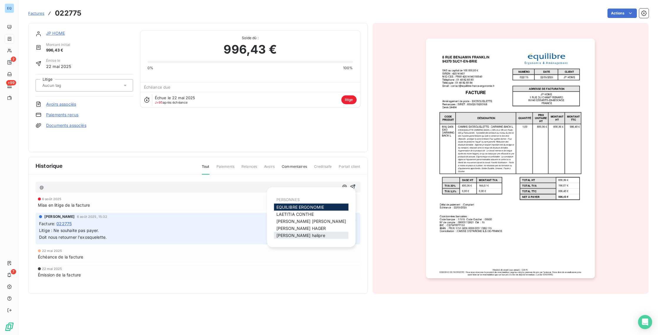
click at [298, 237] on span "[PERSON_NAME]" at bounding box center [301, 235] width 49 height 5
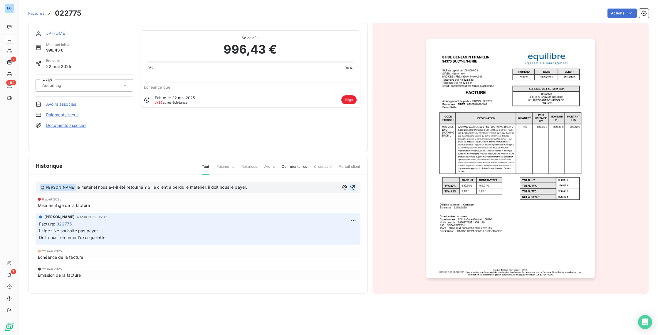
click at [354, 188] on icon "button" at bounding box center [353, 187] width 6 height 6
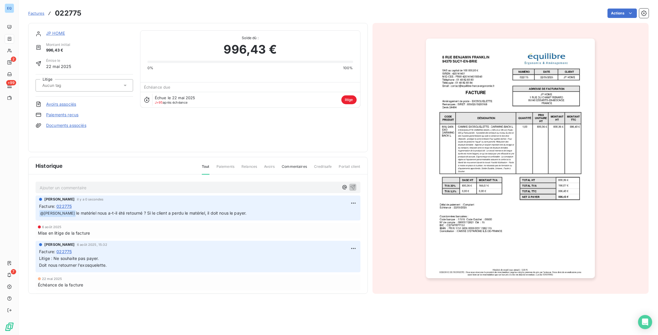
click at [39, 16] on link "Factures" at bounding box center [36, 13] width 16 height 6
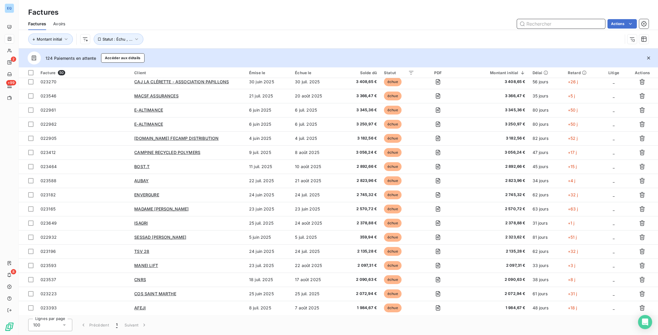
scroll to position [469, 0]
